Goal: Task Accomplishment & Management: Use online tool/utility

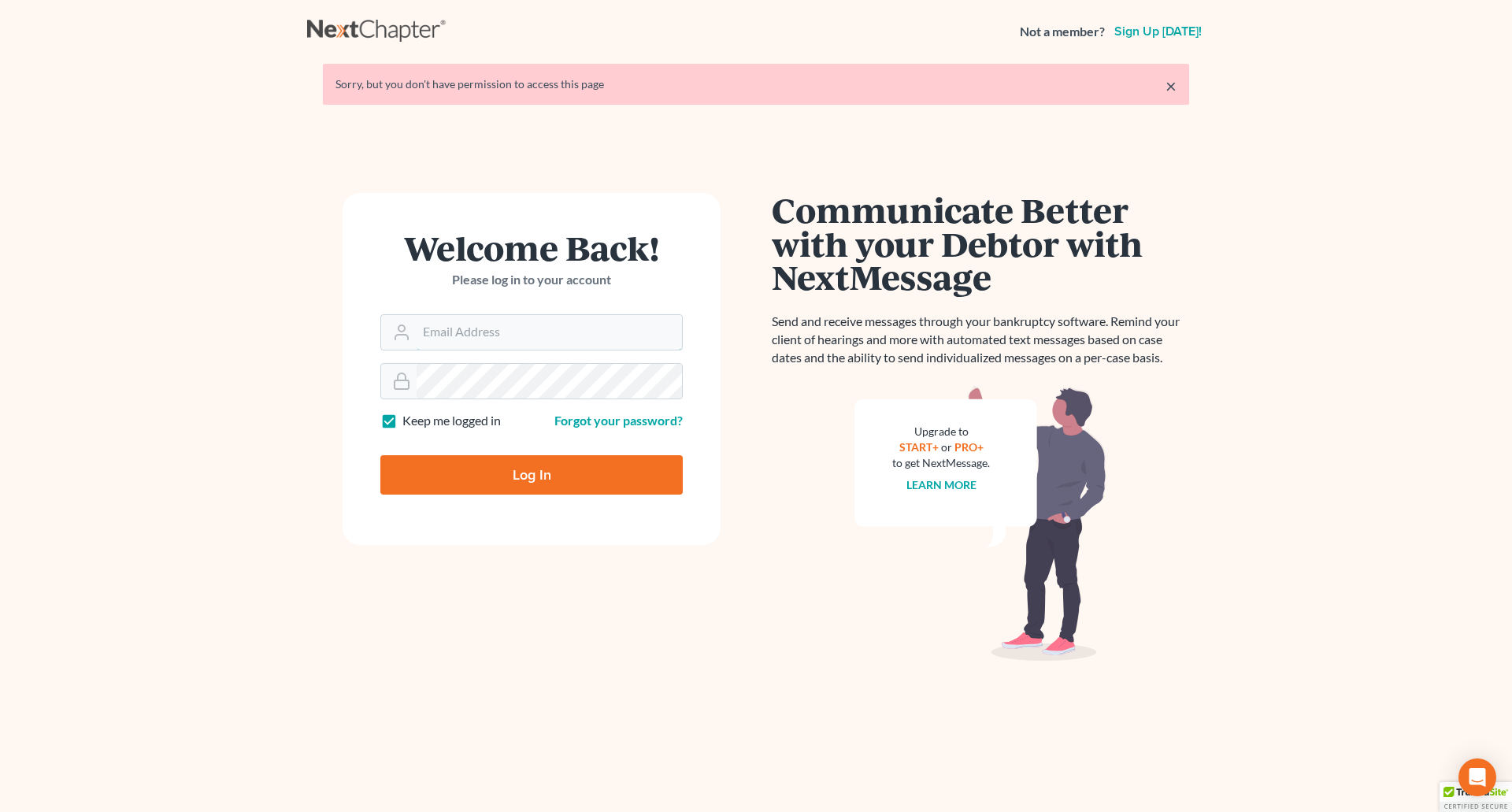
type input "[PERSON_NAME][EMAIL_ADDRESS][DOMAIN_NAME]"
click at [556, 474] on input "Log In" at bounding box center [531, 475] width 302 height 39
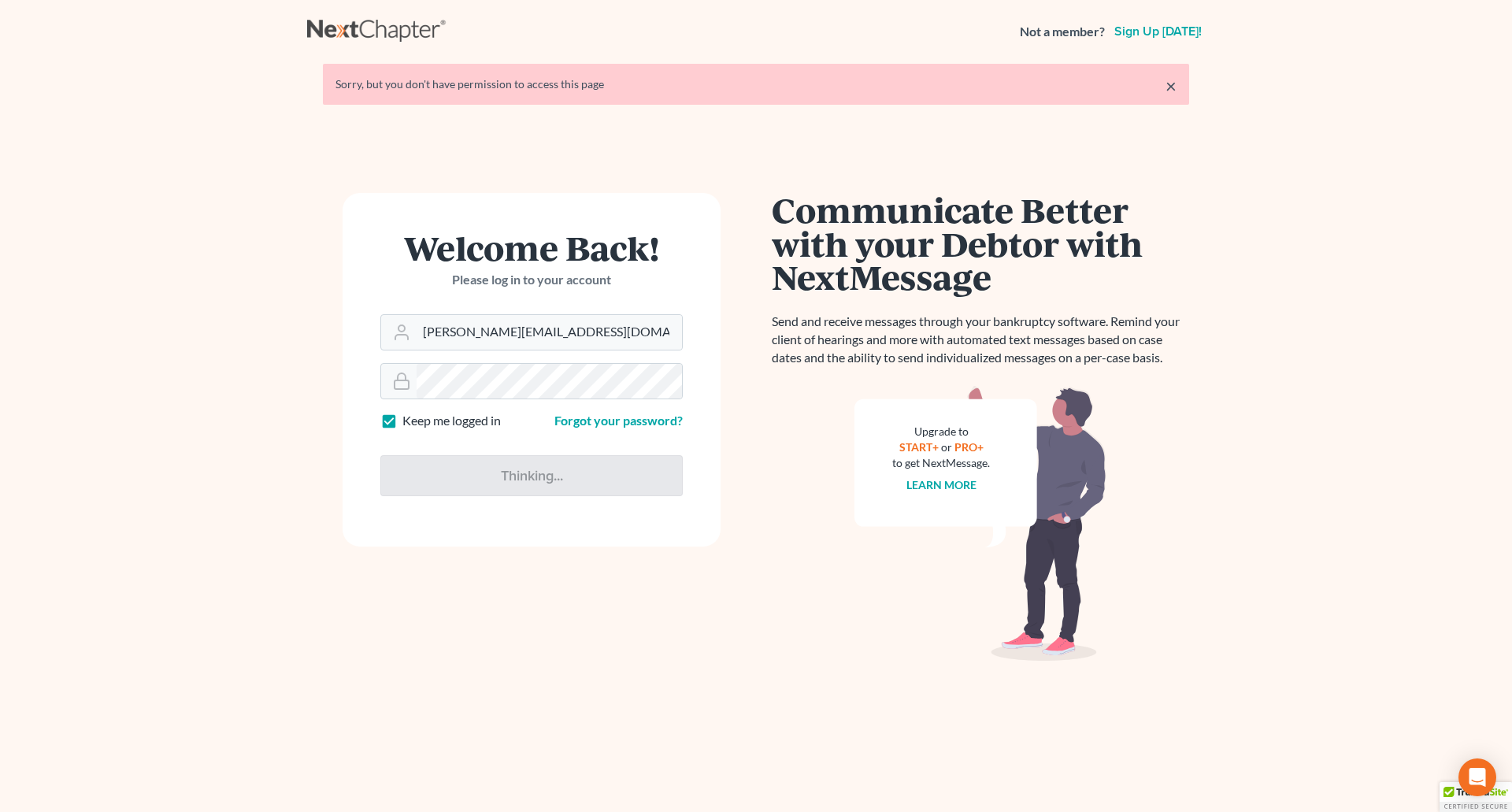
type input "Thinking..."
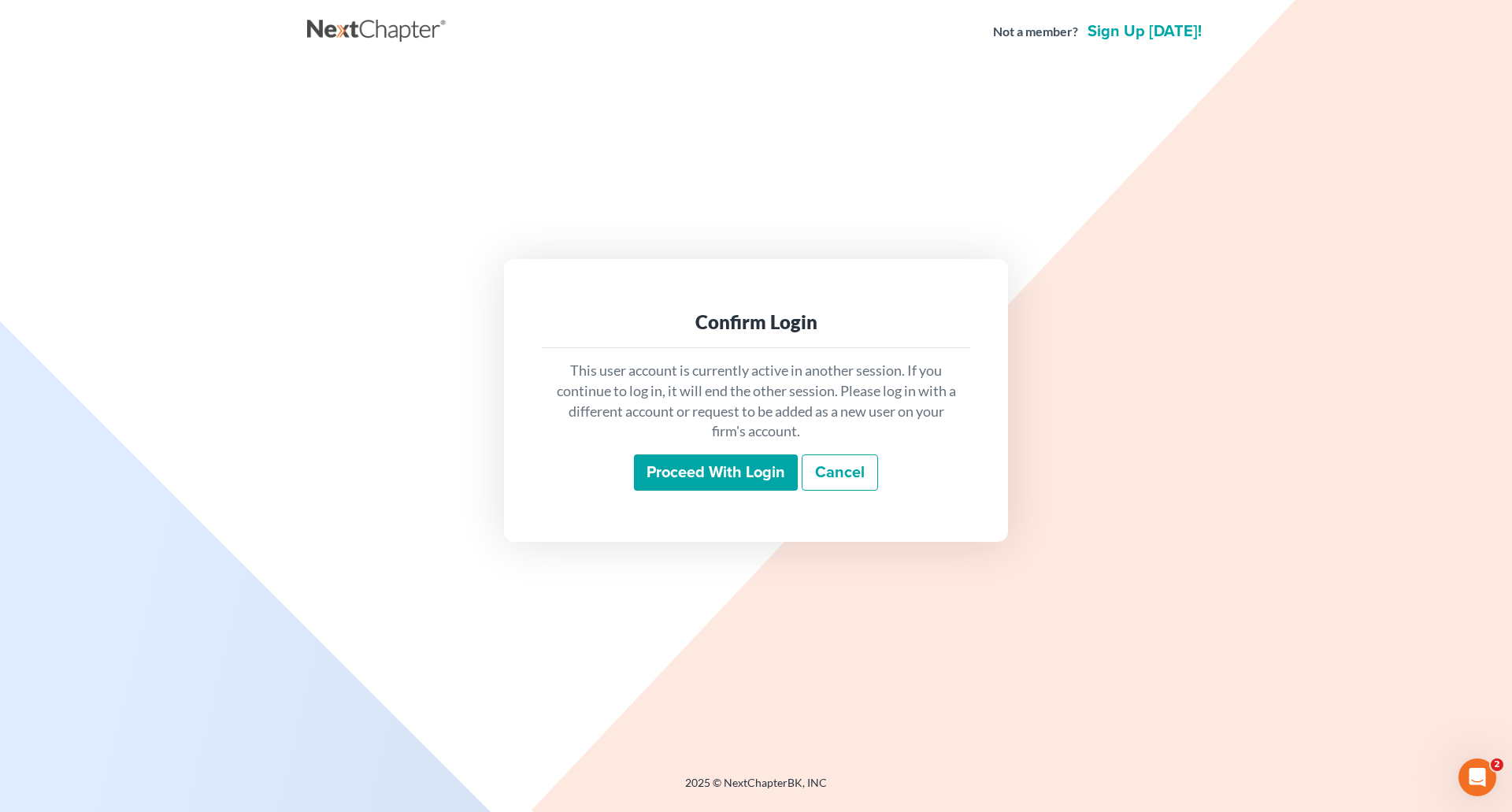
click at [702, 480] on input "Proceed with login" at bounding box center [716, 472] width 164 height 36
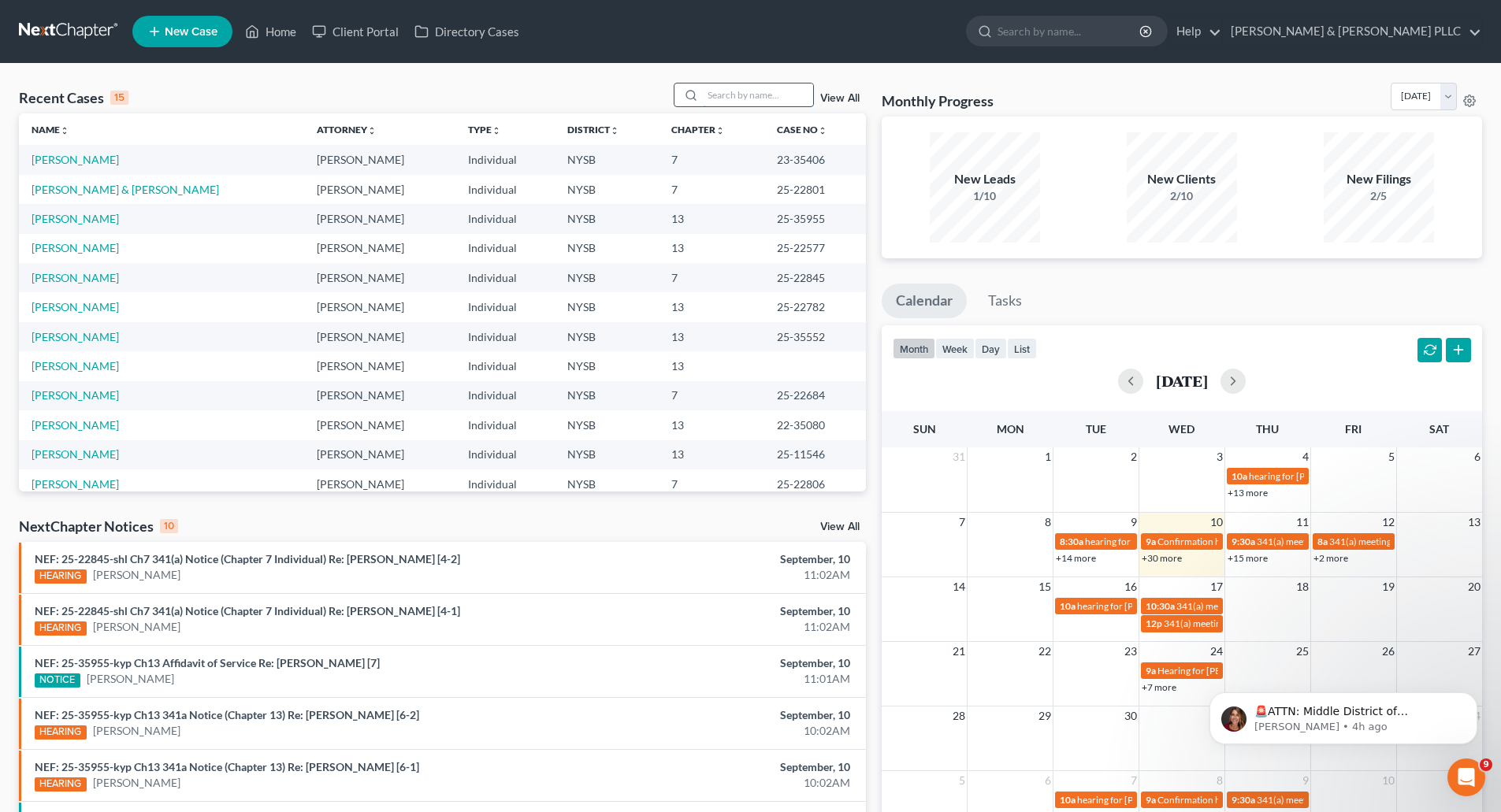
click at [741, 96] on input "search" at bounding box center [758, 94] width 110 height 23
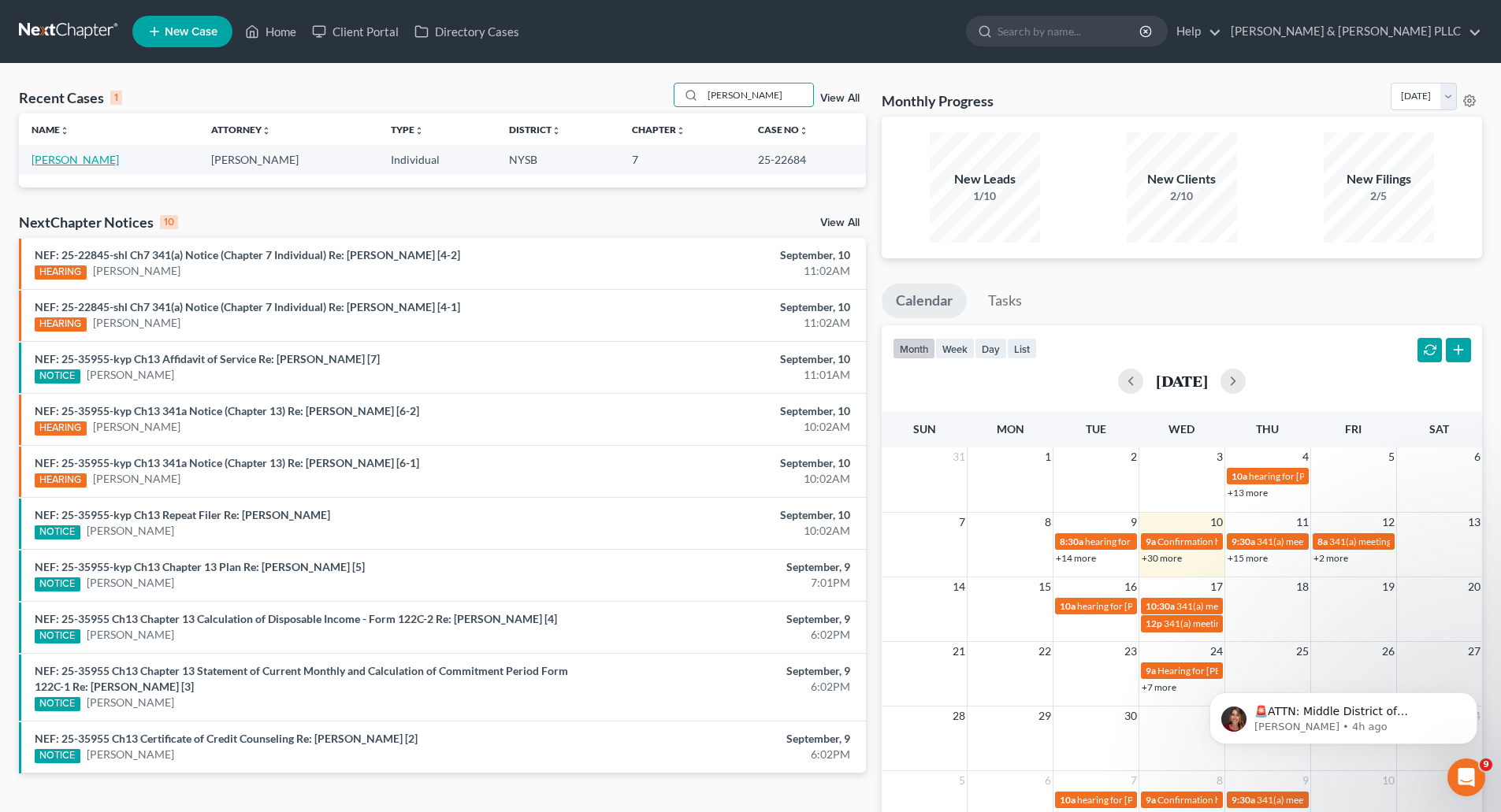
type input "plummer"
click at [104, 161] on link "Plummer, Rebecca" at bounding box center [75, 160] width 88 height 13
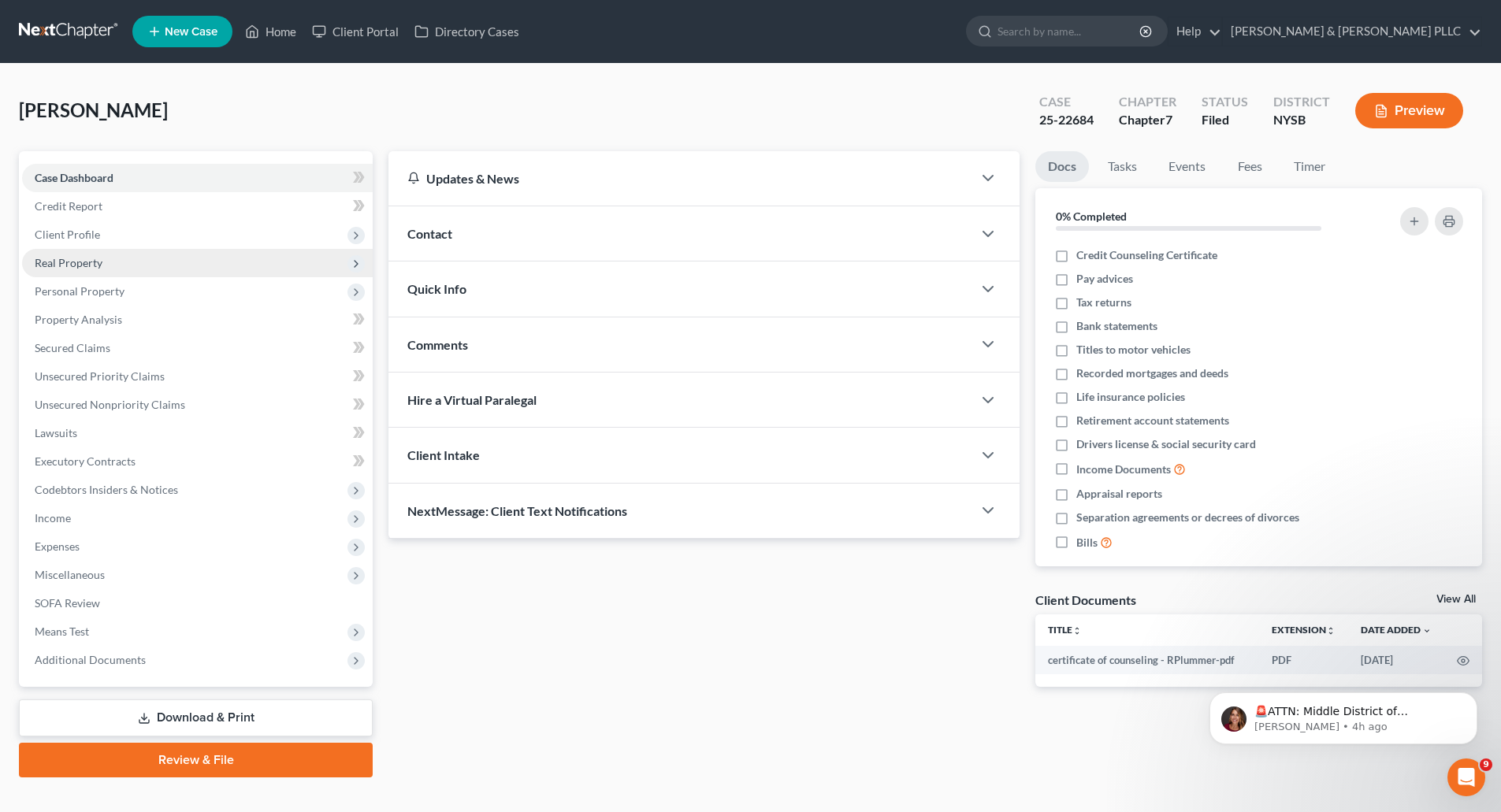
click at [69, 260] on span "Real Property" at bounding box center [68, 262] width 68 height 13
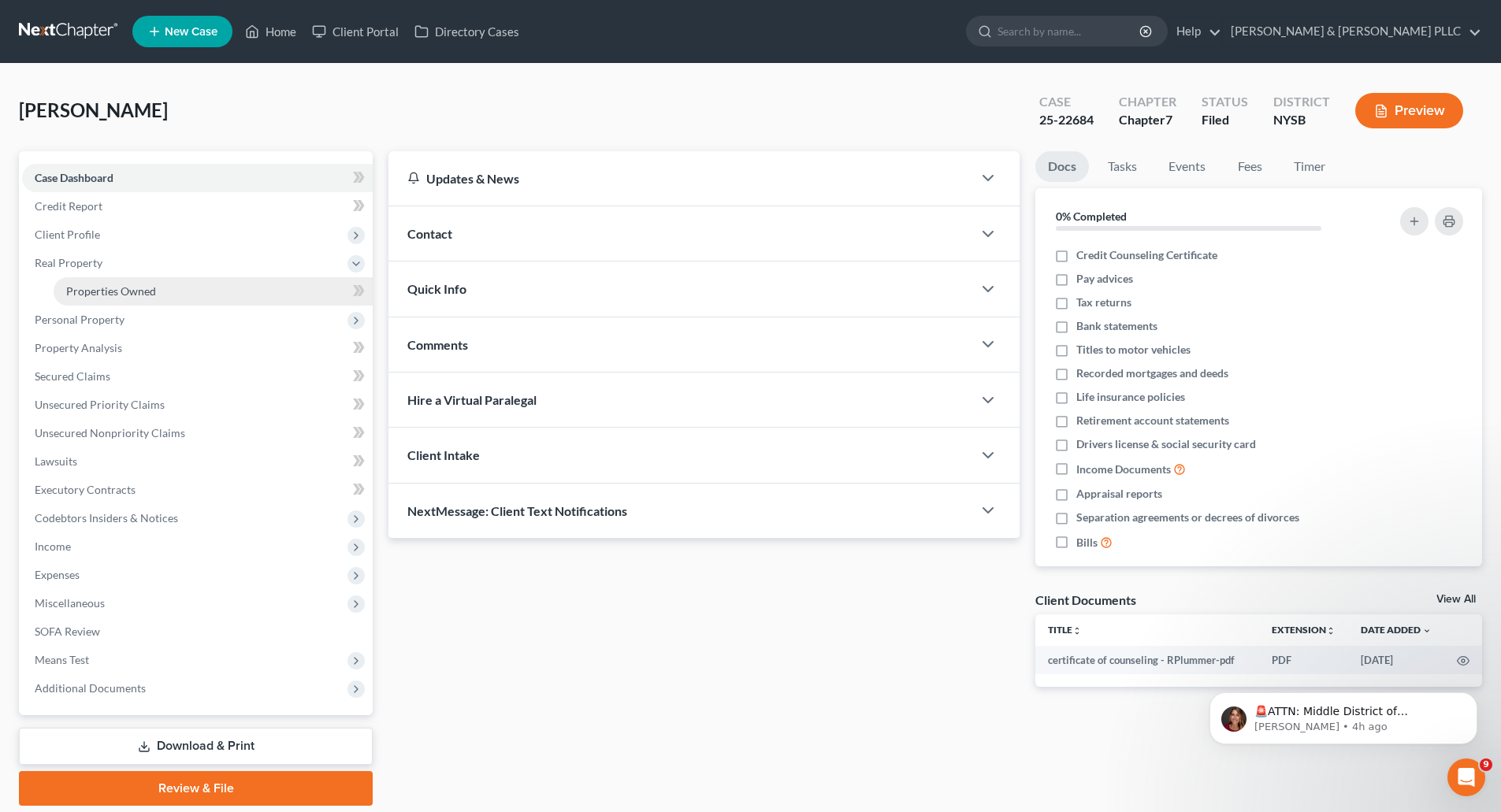
click at [108, 284] on span "Properties Owned" at bounding box center [110, 291] width 89 height 13
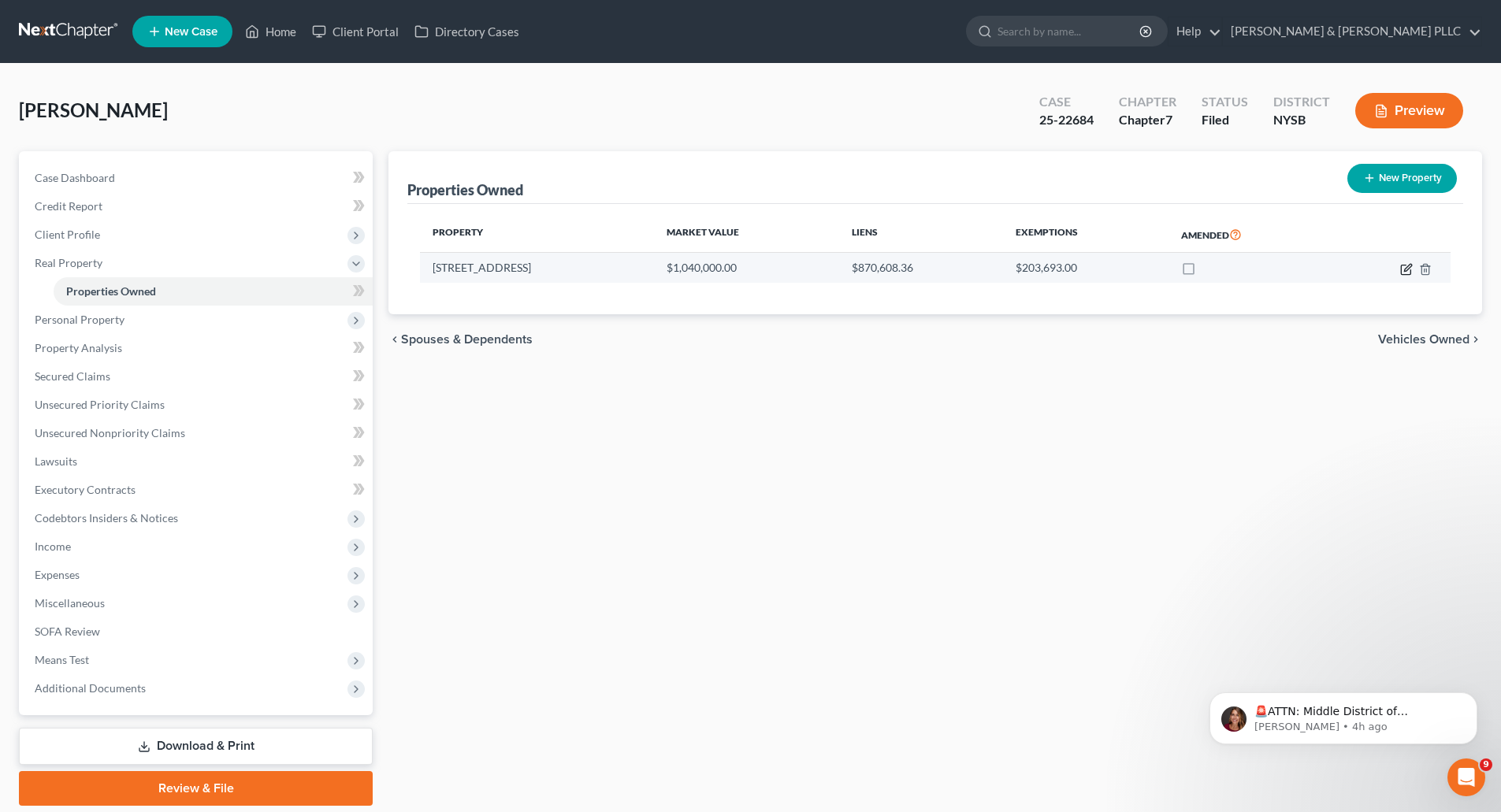
click at [1407, 269] on icon "button" at bounding box center [1406, 269] width 13 height 13
select select "35"
select select "59"
select select "3"
select select "0"
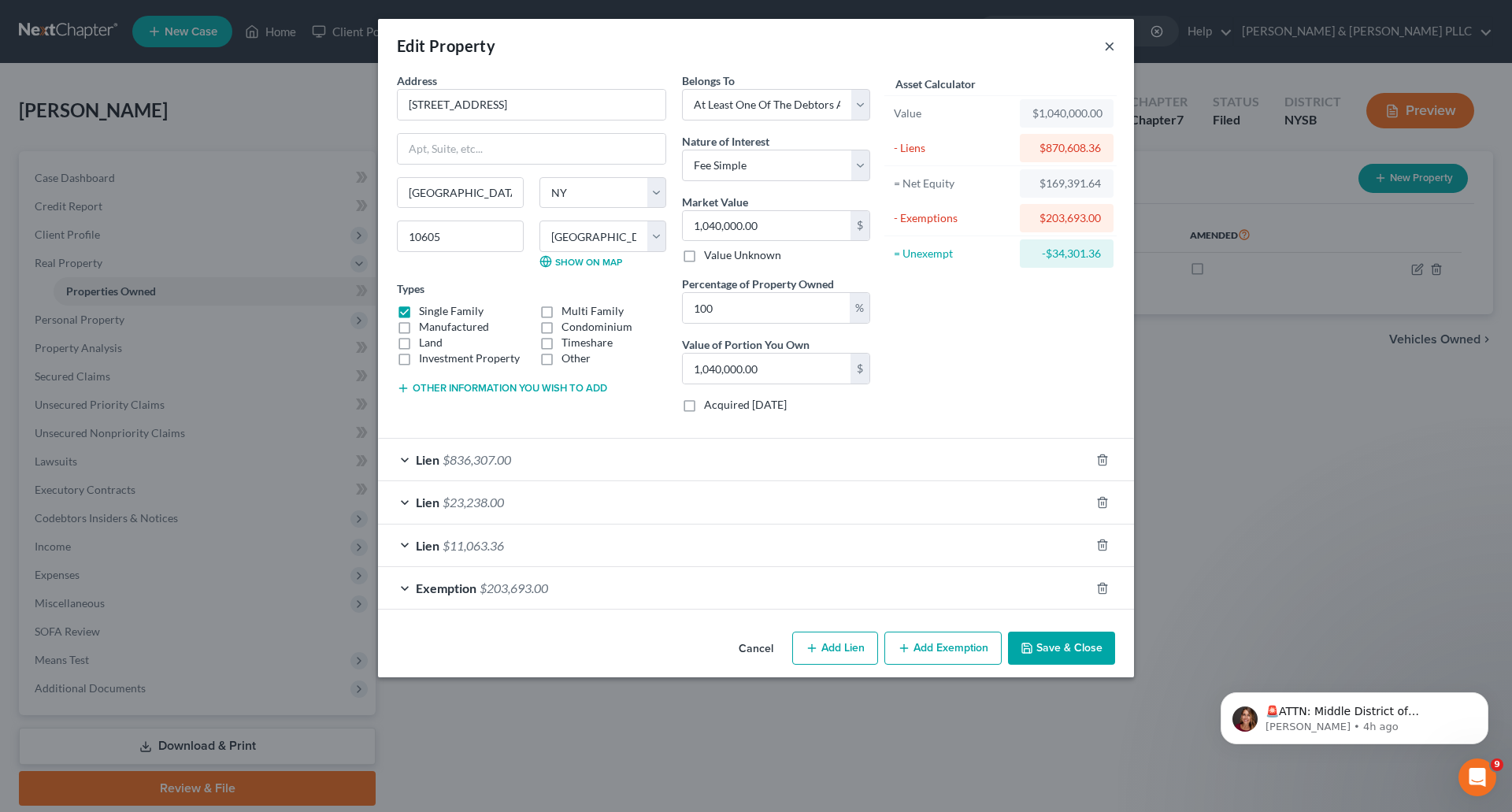
click at [1112, 43] on button "×" at bounding box center [1109, 45] width 11 height 19
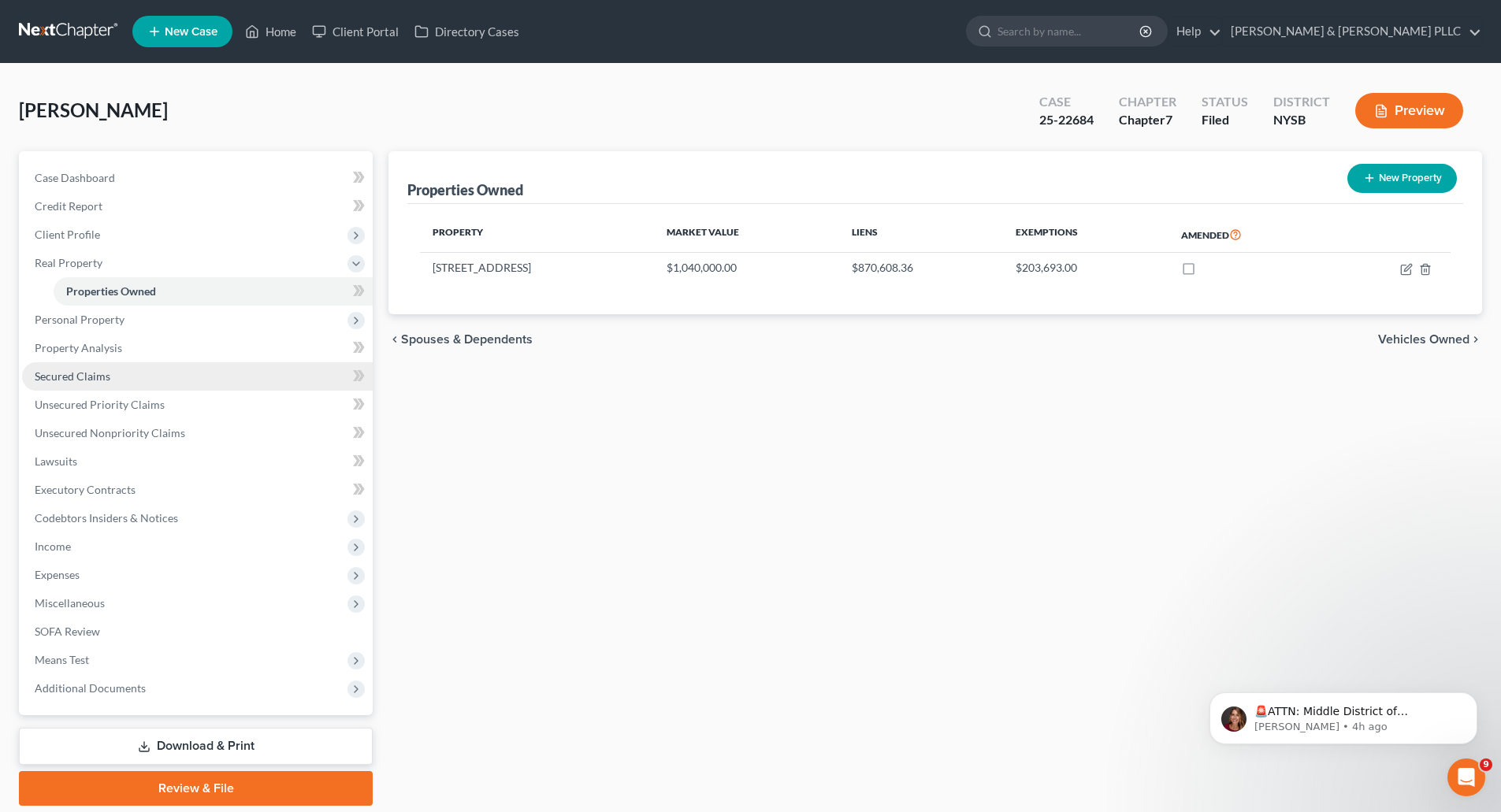
click at [80, 371] on span "Secured Claims" at bounding box center [72, 376] width 75 height 13
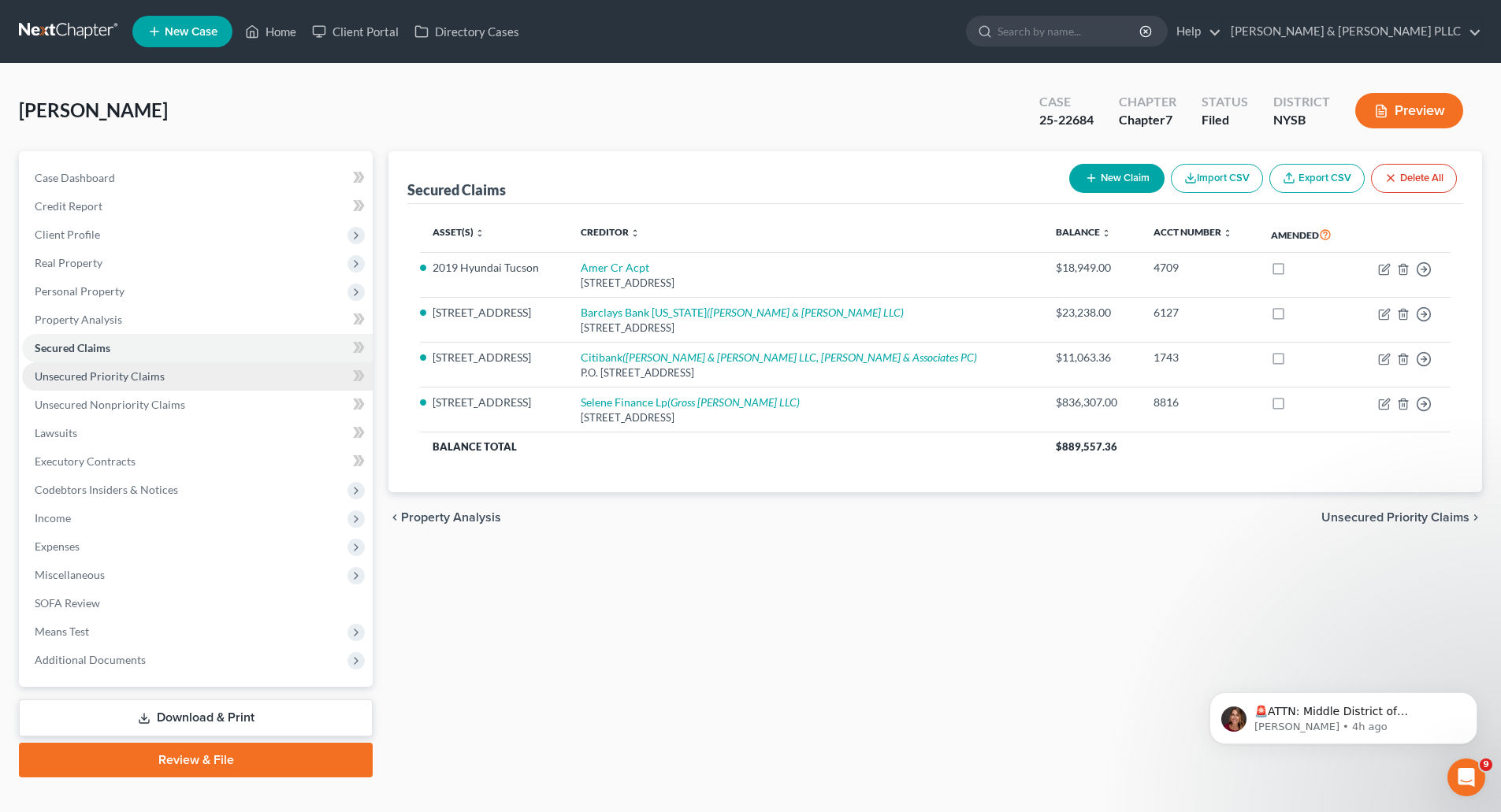
click at [98, 373] on span "Unsecured Priority Claims" at bounding box center [99, 376] width 130 height 13
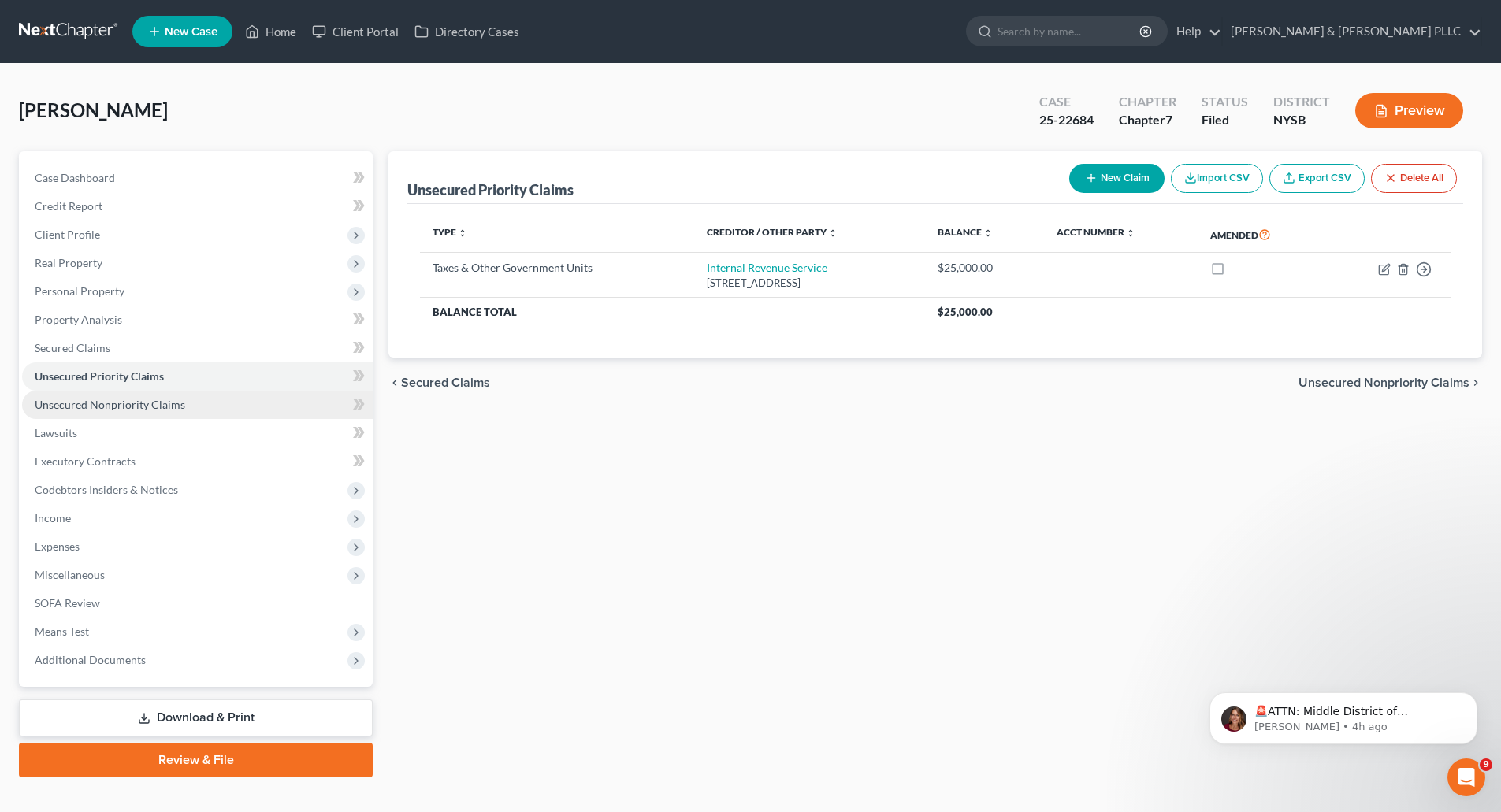
click at [103, 405] on span "Unsecured Nonpriority Claims" at bounding box center [109, 404] width 150 height 13
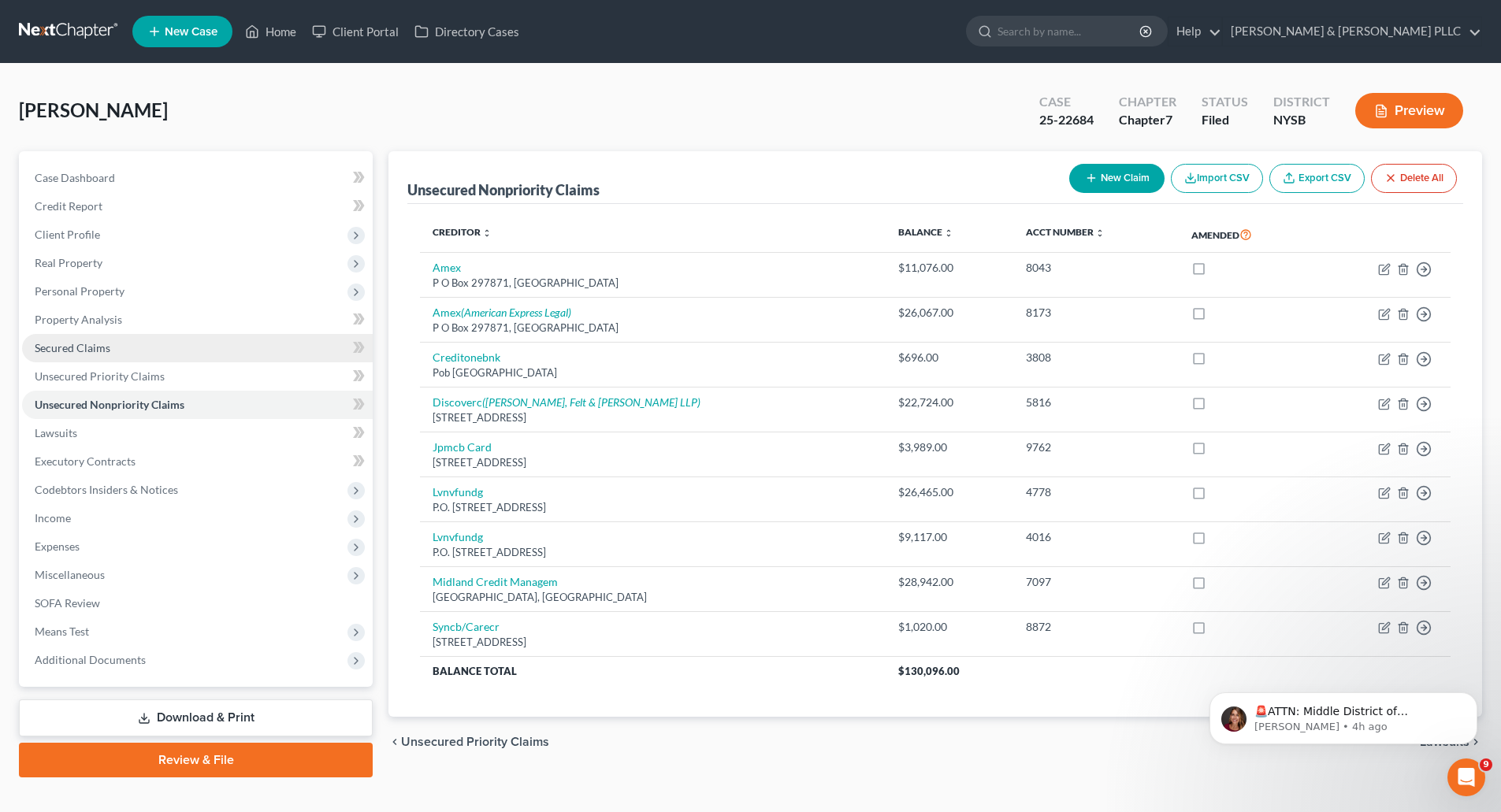
click at [89, 346] on span "Secured Claims" at bounding box center [72, 348] width 75 height 13
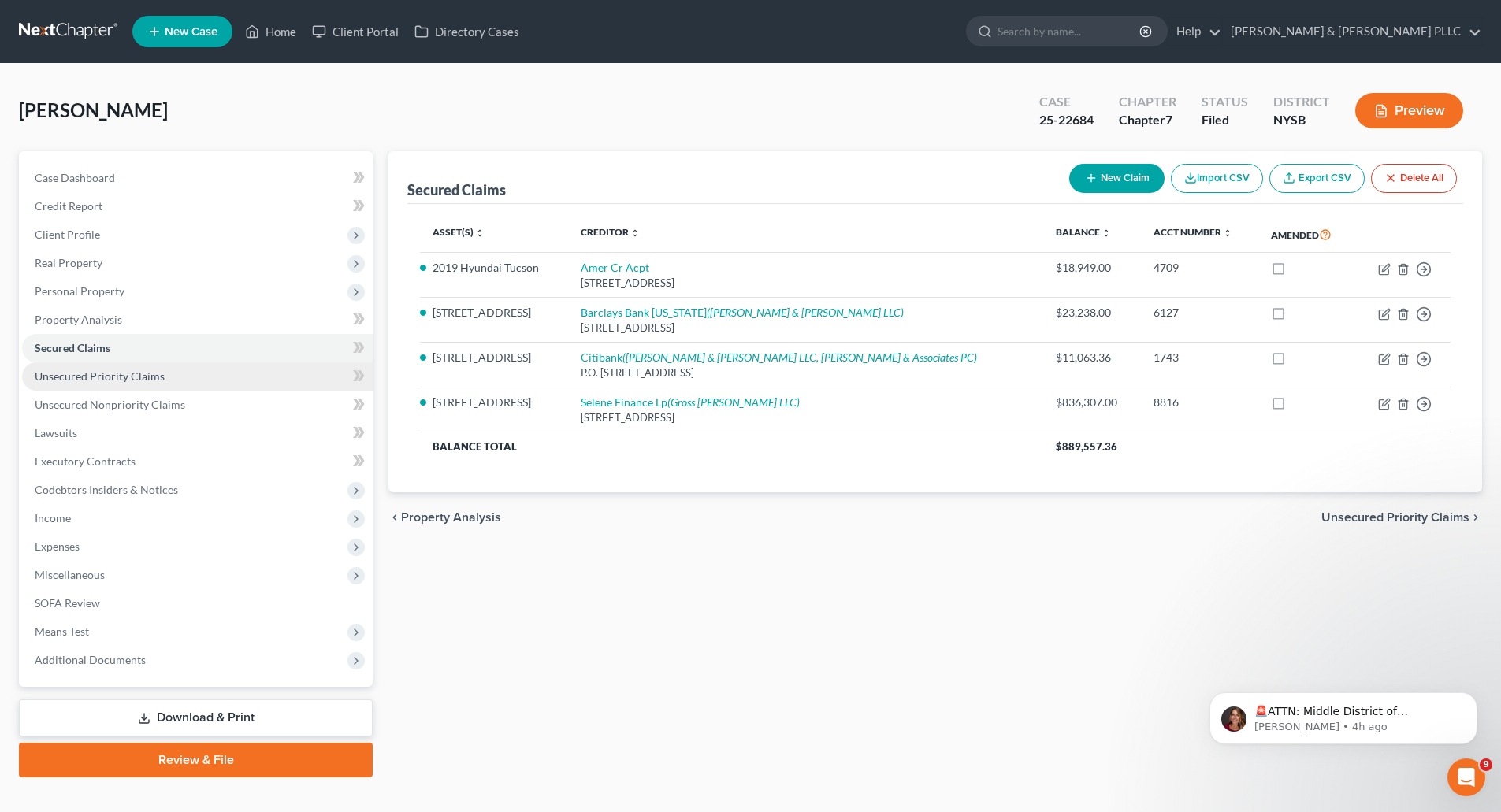
click at [89, 378] on span "Unsecured Priority Claims" at bounding box center [99, 376] width 130 height 13
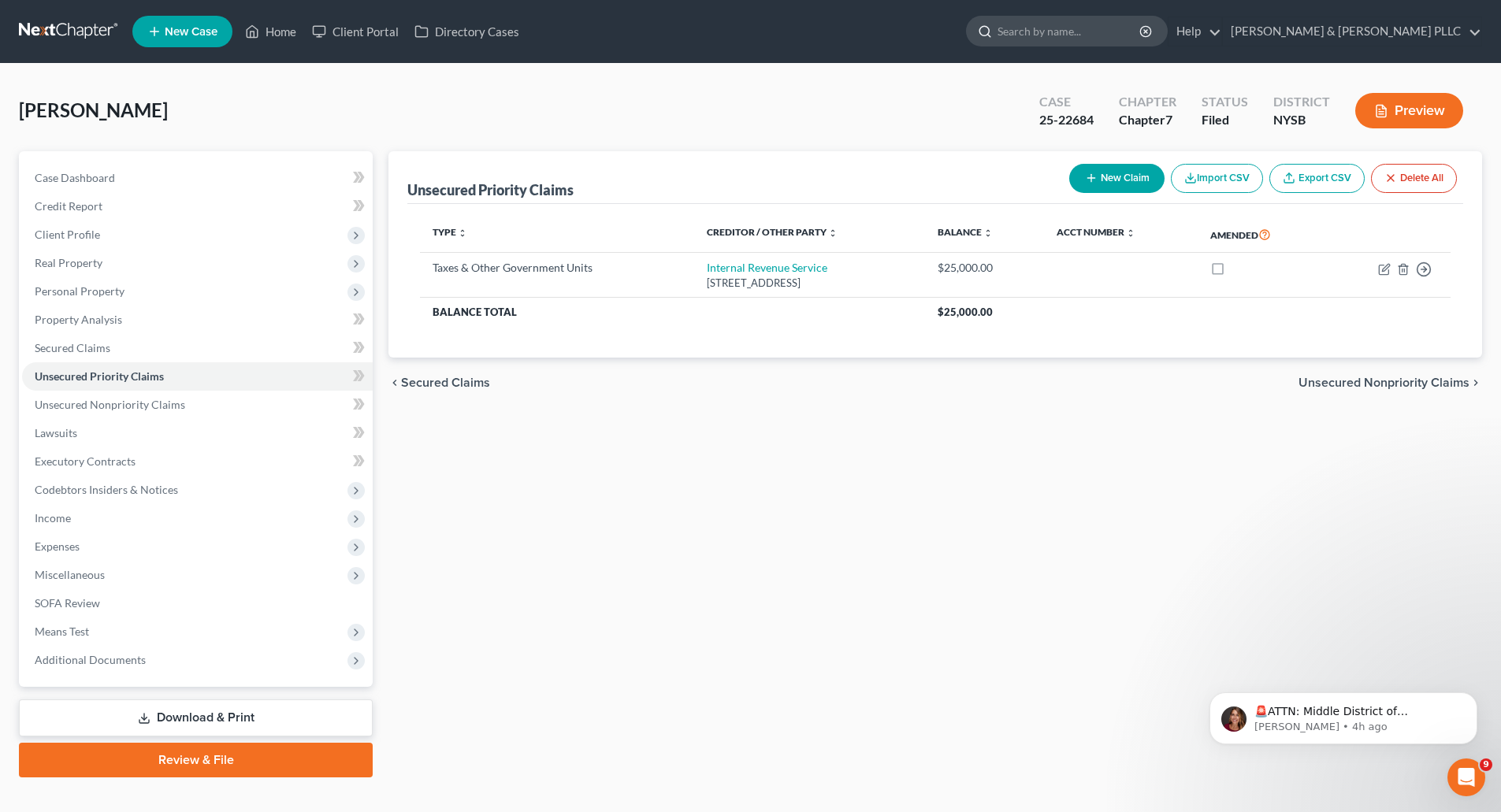
click at [1132, 35] on input "search" at bounding box center [1069, 31] width 145 height 29
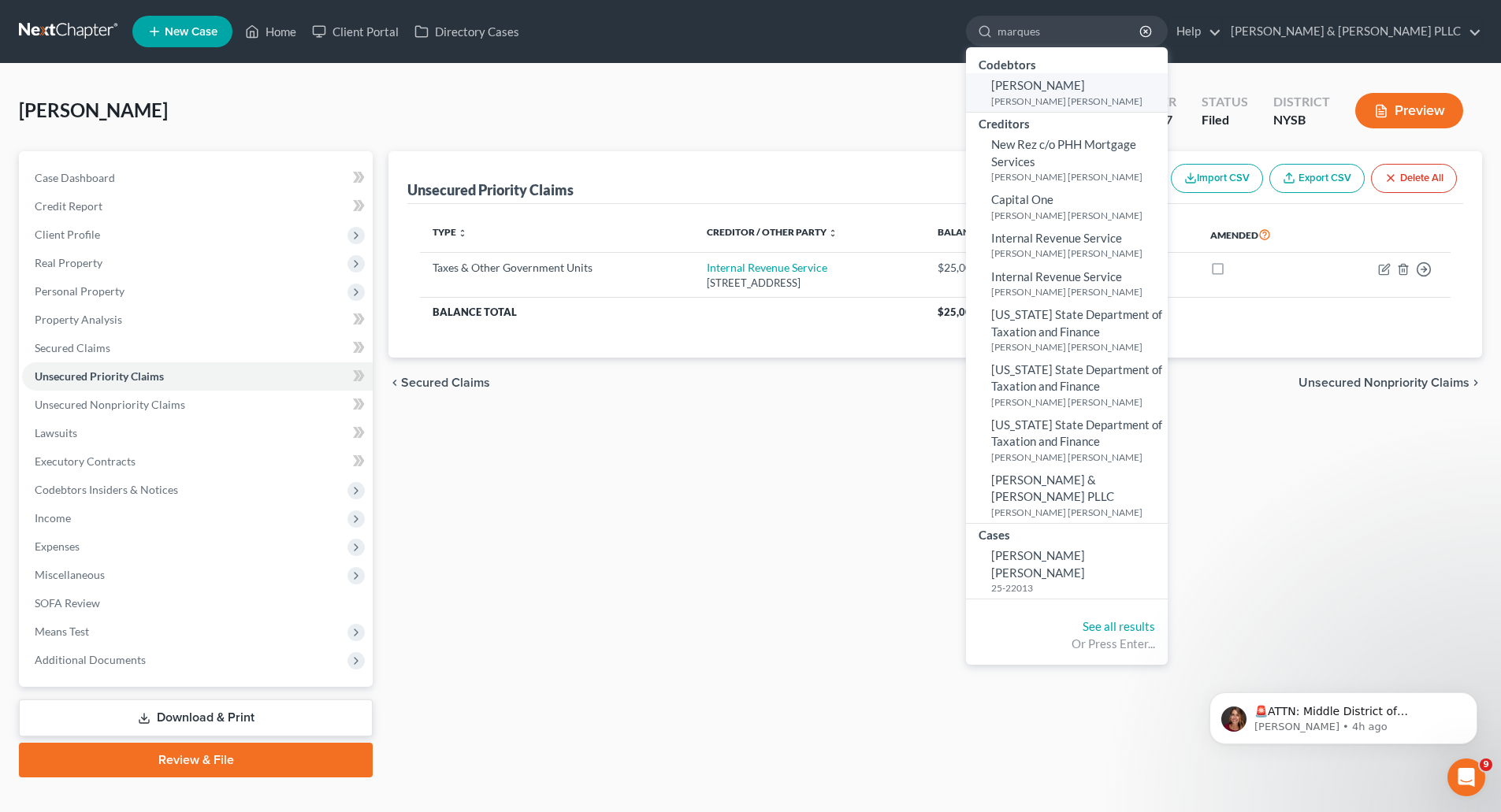
type input "marques"
click at [1085, 89] on span "Ricardo O. Marques" at bounding box center [1038, 84] width 94 height 14
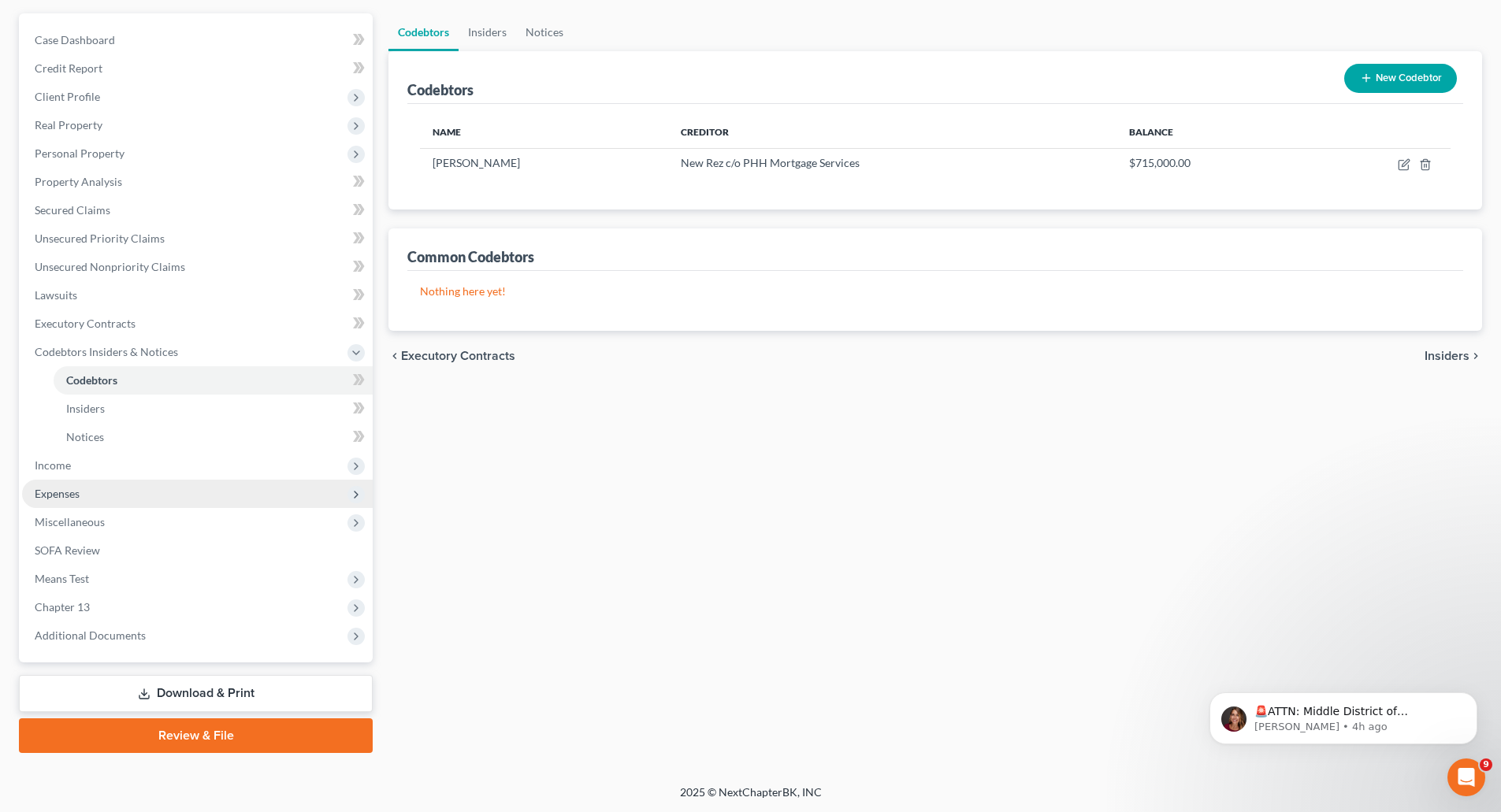
scroll to position [139, 0]
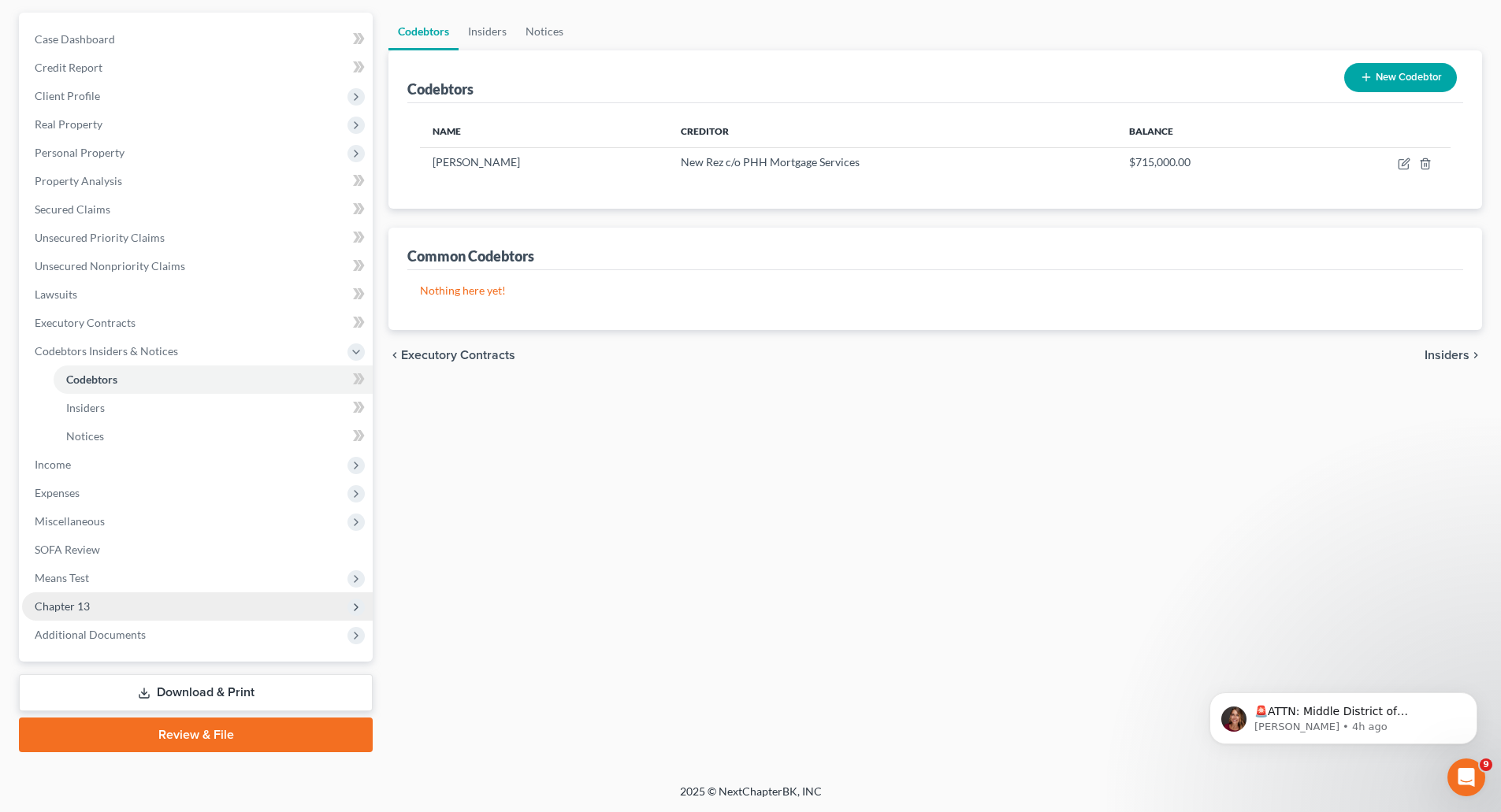
click at [82, 606] on span "Chapter 13" at bounding box center [62, 606] width 55 height 13
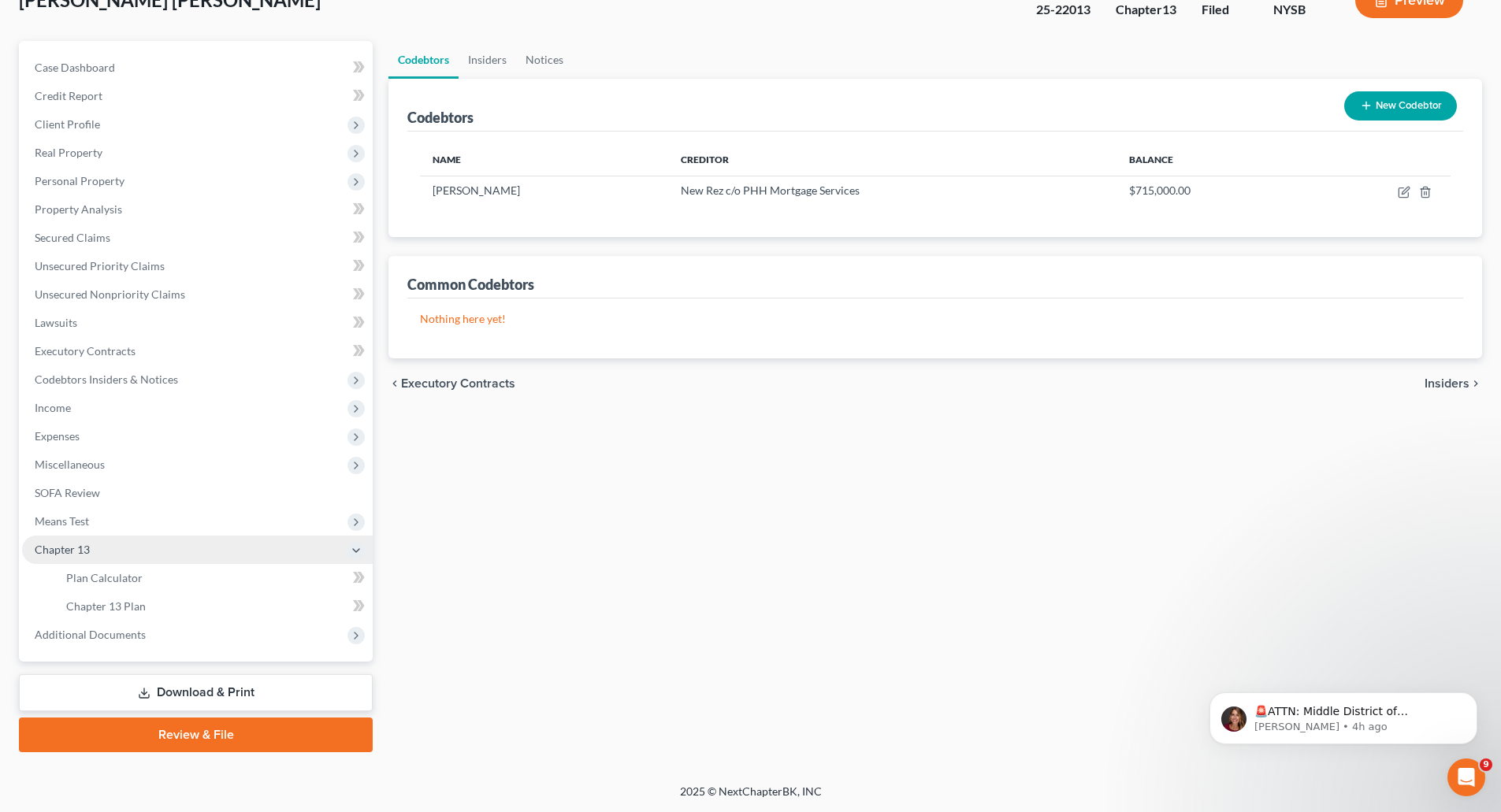
scroll to position [110, 0]
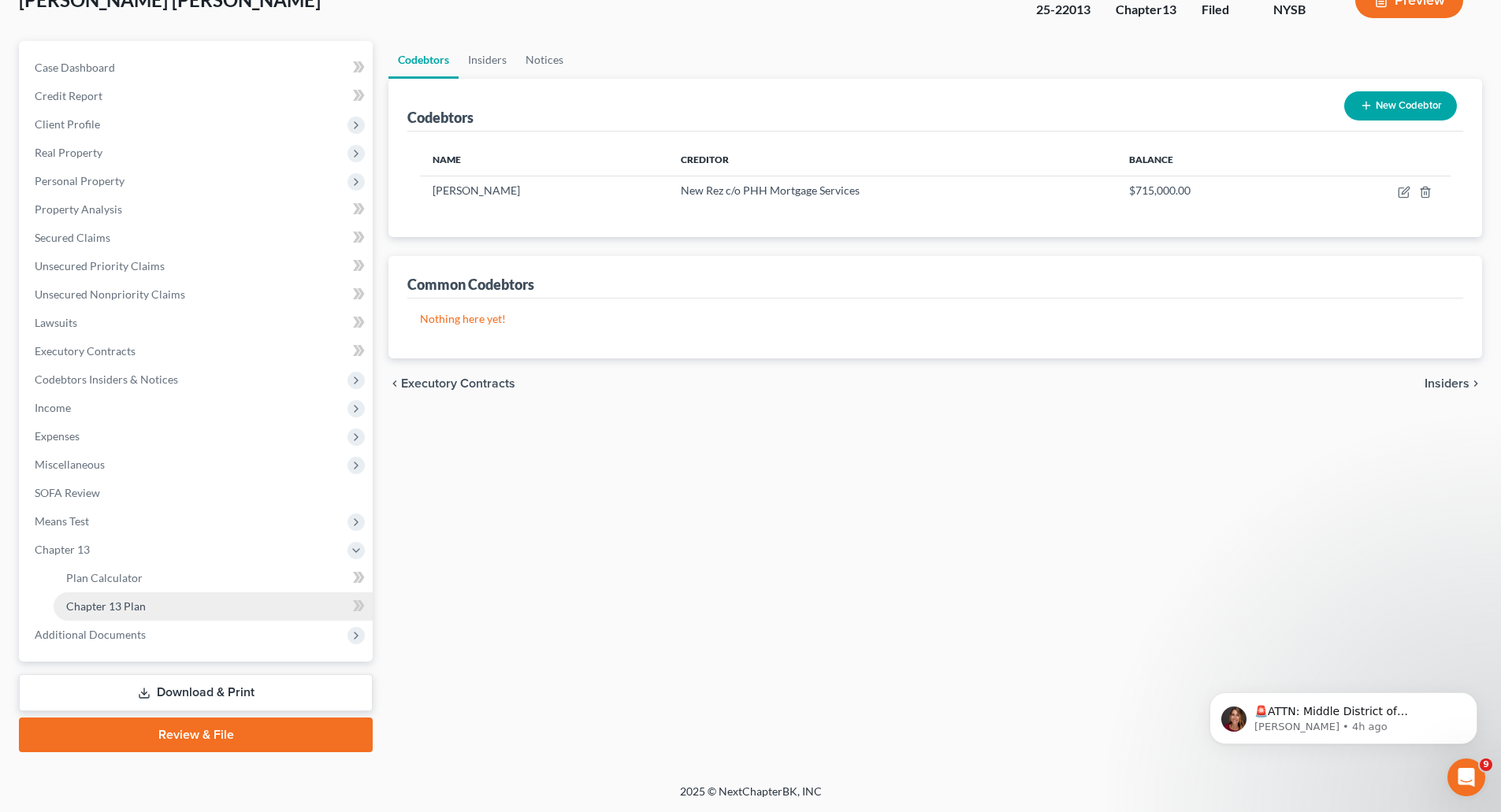
click at [131, 606] on span "Chapter 13 Plan" at bounding box center [105, 606] width 79 height 13
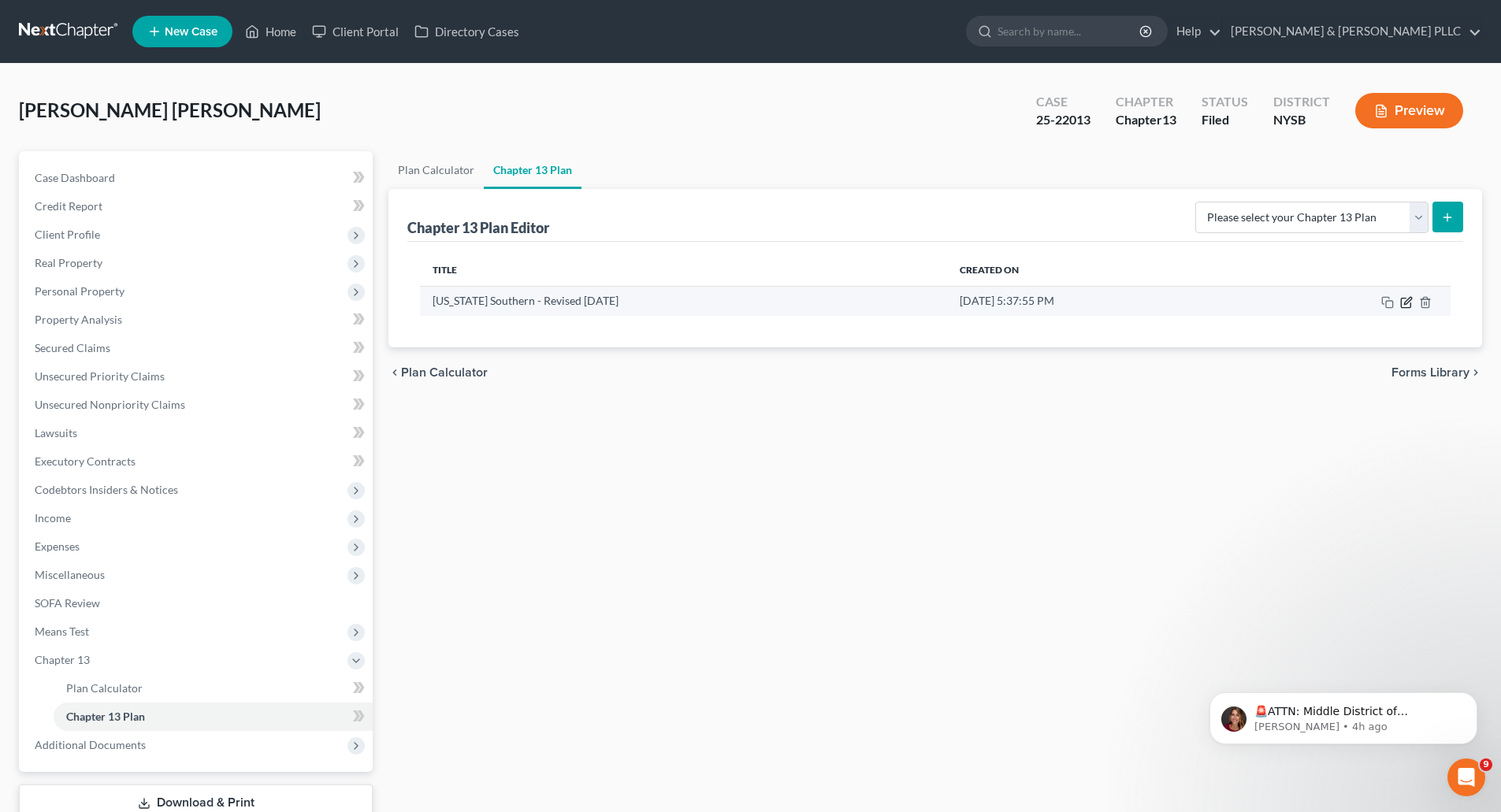
click at [1410, 304] on icon "button" at bounding box center [1405, 302] width 9 height 9
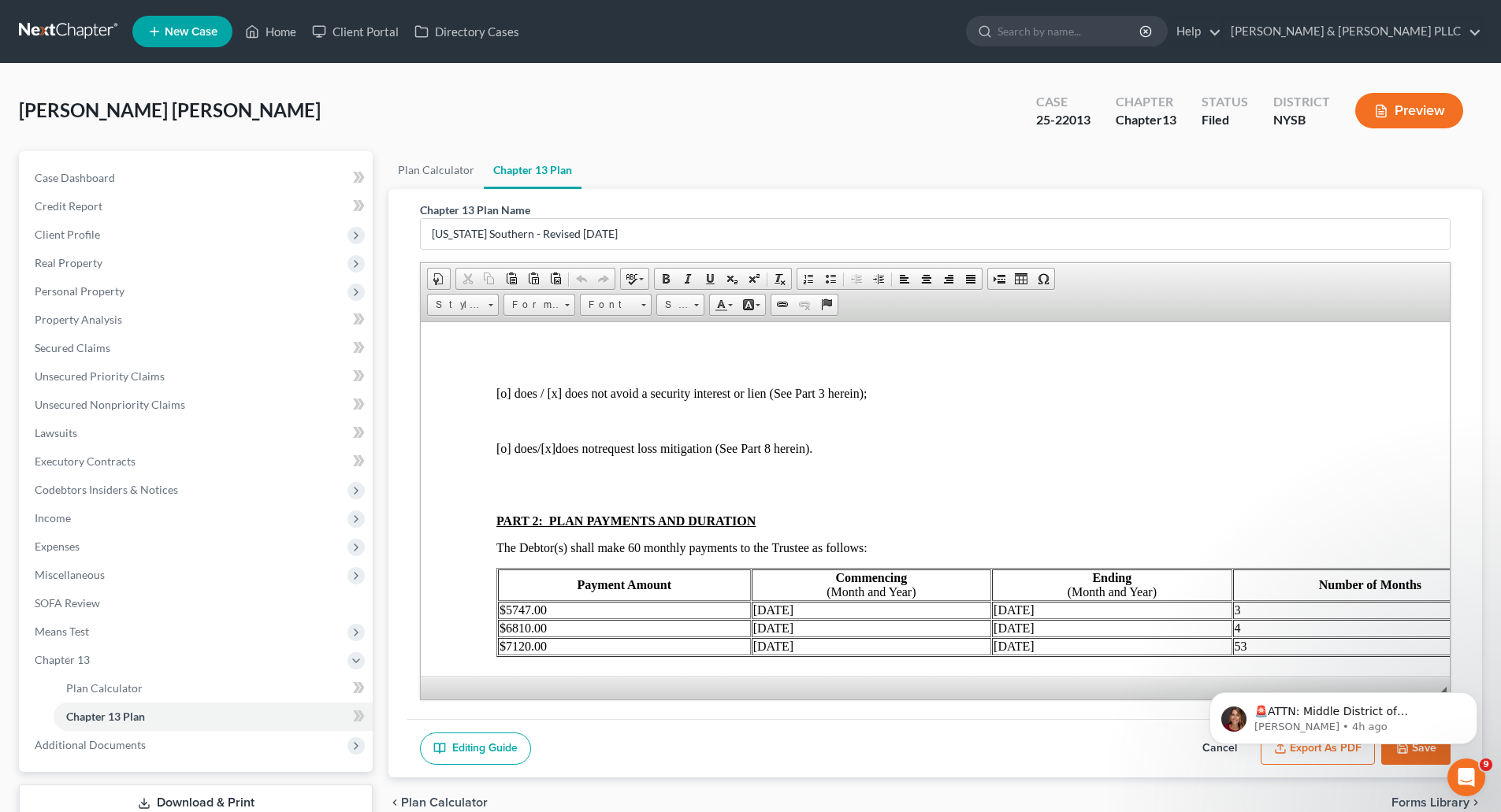
scroll to position [788, 0]
